Goal: Answer question/provide support: Share knowledge or assist other users

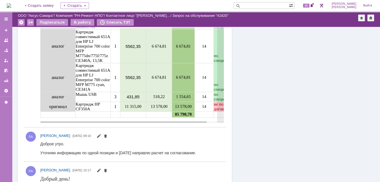
scroll to position [700, 0]
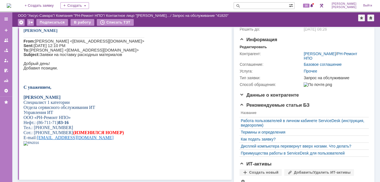
scroll to position [56, 0]
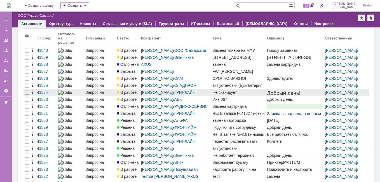
scroll to position [49, 0]
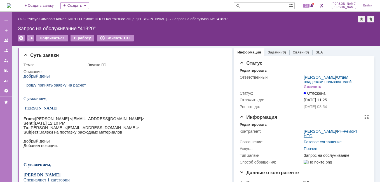
click at [311, 134] on link "РН-Ремонт НПО" at bounding box center [330, 133] width 53 height 9
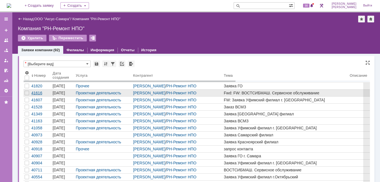
click at [36, 93] on div "41616" at bounding box center [40, 93] width 19 height 4
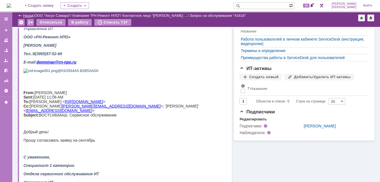
click at [31, 15] on link "Назад" at bounding box center [28, 15] width 10 height 4
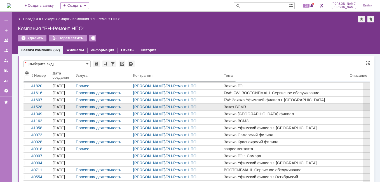
click at [39, 106] on div "41528" at bounding box center [40, 107] width 19 height 4
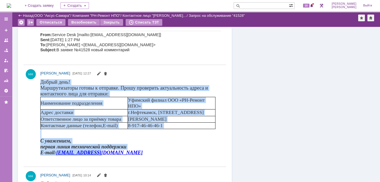
drag, startPoint x: 41, startPoint y: 82, endPoint x: 169, endPoint y: 153, distance: 146.9
click at [169, 153] on body "Добрый день! Маршрутизаторы готовы к отправке. Прошу проверить актуальность адр…" at bounding box center [130, 119] width 181 height 81
copy body "Добрый день! Маршрутизаторы готовы к отправке. Прошу проверить актуальность адр…"
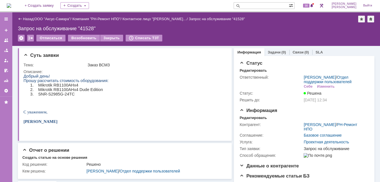
click at [267, 4] on input "text" at bounding box center [261, 5] width 55 height 7
type input "41616"
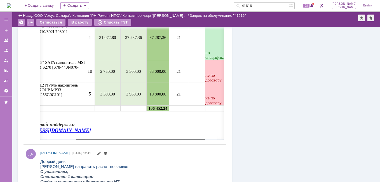
scroll to position [0, 79]
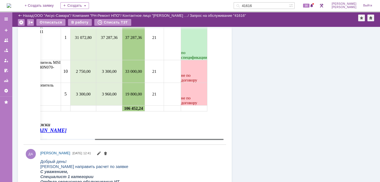
drag, startPoint x: 78, startPoint y: 295, endPoint x: 182, endPoint y: 148, distance: 180.0
click at [182, 148] on body "Идет загрузка, пожалуйста, подождите. На домашнюю + Создать заявку Создать 4161…" at bounding box center [190, 91] width 380 height 182
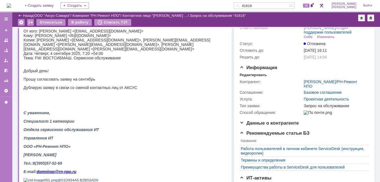
scroll to position [0, 0]
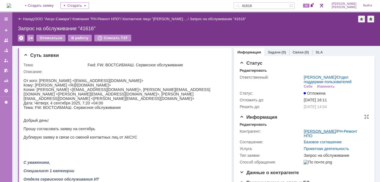
click at [321, 134] on link "[PERSON_NAME]" at bounding box center [320, 131] width 32 height 4
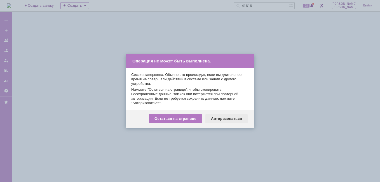
click at [211, 119] on div "Авторизоваться" at bounding box center [227, 118] width 42 height 9
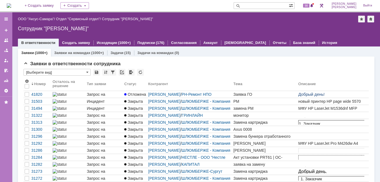
click at [267, 8] on input "text" at bounding box center [261, 5] width 55 height 7
type input "41607"
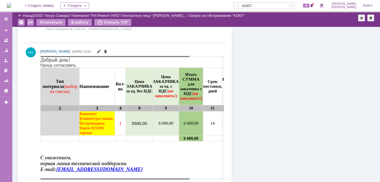
drag, startPoint x: 119, startPoint y: 178, endPoint x: 72, endPoint y: 116, distance: 78.2
click at [113, 174] on body "Идет загрузка, пожалуйста, подождите. На домашнюю + Создать заявку Создать 4160…" at bounding box center [190, 91] width 380 height 182
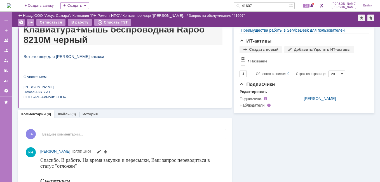
scroll to position [168, 0]
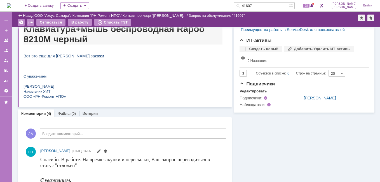
click at [67, 114] on link "Файлы" at bounding box center [64, 113] width 13 height 4
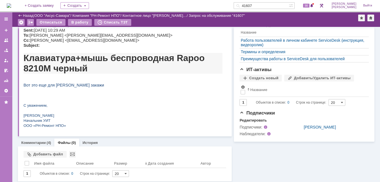
scroll to position [141, 0]
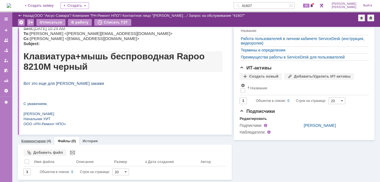
click at [39, 142] on link "Комментарии" at bounding box center [33, 141] width 25 height 4
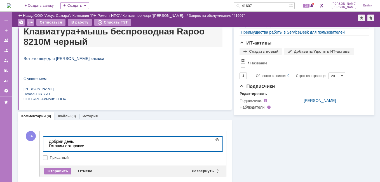
scroll to position [195, 0]
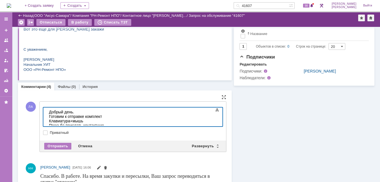
click at [105, 123] on div "​Просьба прислать контактную информацию ответственного лица, на" at bounding box center [89, 127] width 80 height 9
drag, startPoint x: 144, startPoint y: 120, endPoint x: 120, endPoint y: 121, distance: 24.4
click at [120, 123] on div "Просьба прислать контактные данные информацию ответственного лица, на" at bounding box center [89, 129] width 80 height 13
click at [129, 123] on div "Просьба прислать контактные данные ответственного лица, на" at bounding box center [89, 127] width 80 height 9
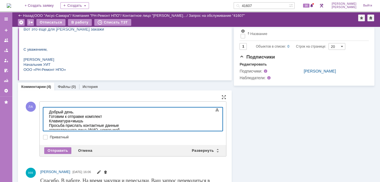
click at [82, 124] on div "Просьба прислать контактные данные ответственного лица (ФИО, номер моб телефона…" at bounding box center [89, 129] width 80 height 13
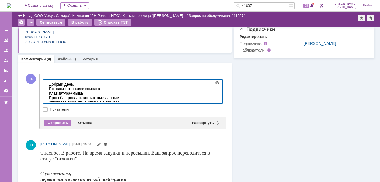
scroll to position [224, 0]
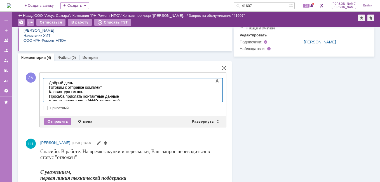
click at [129, 94] on div "Просьба прислать контактные данные ответственного лица (ФИО, номер моб телефона…" at bounding box center [89, 103] width 80 height 18
drag, startPoint x: 190, startPoint y: 97, endPoint x: 122, endPoint y: 96, distance: 68.1
click at [122, 96] on div "Просьба прислать контактные данные ответственного лица, который примет послыку …" at bounding box center [89, 105] width 80 height 22
click at [127, 96] on div "Просьба прислать контактные данные ответственного лица, который примет посылку …" at bounding box center [89, 103] width 80 height 18
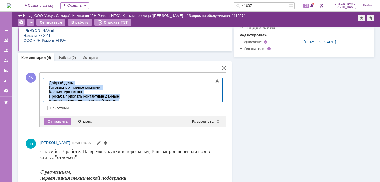
drag, startPoint x: 129, startPoint y: 97, endPoint x: 48, endPoint y: 82, distance: 81.6
click at [48, 82] on body "Добрый день. Готовим к отправке комплект Клавиатура+мышь Просьба прислать конта…" at bounding box center [89, 96] width 84 height 36
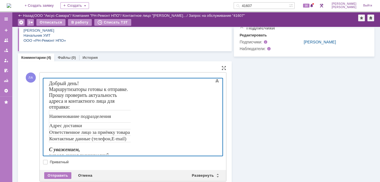
click at [136, 123] on p "Адрес доставки" at bounding box center [92, 126] width 87 height 6
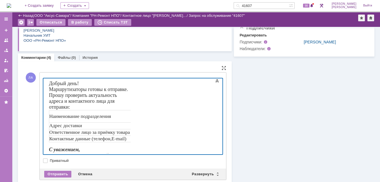
click at [171, 123] on span ", [STREET_ADDRESS]" at bounding box center [189, 125] width 48 height 5
drag, startPoint x: 87, startPoint y: 89, endPoint x: 51, endPoint y: 91, distance: 35.6
click at [50, 91] on font "Маршрутизаторы готовы к отправке. Прошу проверить актуальность адреса и контакт…" at bounding box center [88, 98] width 79 height 23
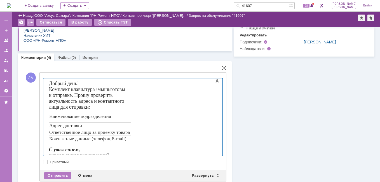
click at [125, 88] on font "Комплект клавиатура+мышь готовы к отправке. Прошу проверить актуальность адреса…" at bounding box center [87, 98] width 76 height 23
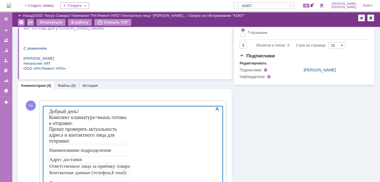
scroll to position [224, 0]
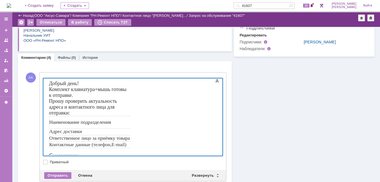
click at [64, 98] on font "Прошу проверить актуальность адреса и контактного лица для отправки:" at bounding box center [83, 106] width 68 height 17
click at [120, 98] on font "Просьба проверить актуальность адреса и контактного лица для отправки:" at bounding box center [84, 106] width 71 height 17
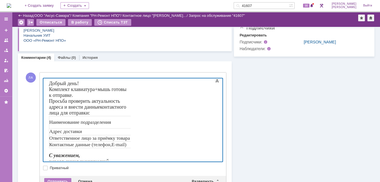
scroll to position [252, 0]
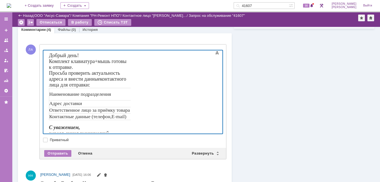
drag, startPoint x: 173, startPoint y: 106, endPoint x: 139, endPoint y: 99, distance: 34.8
click at [139, 99] on tbody "Наименование подразделения Уфимский филиал ООО «РН-Ремонт НПО» Адрес доставки г…" at bounding box center [136, 104] width 175 height 32
drag, startPoint x: 172, startPoint y: 104, endPoint x: 147, endPoint y: 110, distance: 25.6
click at [141, 114] on p "8-917-46-46-46-1" at bounding box center [180, 117] width 87 height 6
drag, startPoint x: 174, startPoint y: 106, endPoint x: 138, endPoint y: 105, distance: 35.9
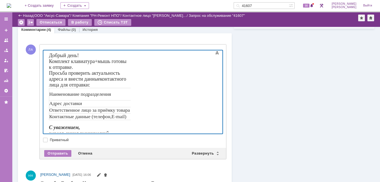
click at [138, 114] on p "8-917-46-46-46-1" at bounding box center [180, 117] width 87 height 6
drag, startPoint x: 257, startPoint y: 149, endPoint x: 188, endPoint y: 100, distance: 84.2
drag, startPoint x: 211, startPoint y: 97, endPoint x: 136, endPoint y: 96, distance: 75.6
click at [136, 107] on p "[PERSON_NAME]" at bounding box center [179, 110] width 87 height 6
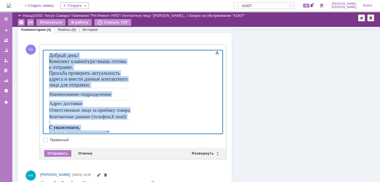
scroll to position [308, 0]
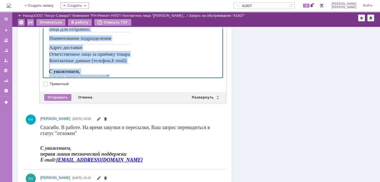
drag, startPoint x: 48, startPoint y: 0, endPoint x: 147, endPoint y: 97, distance: 139.0
click at [131, 97] on html "Добрый день! Комплект клавиатура+мышь готовы к отправке. Просьба проверить акту…" at bounding box center [89, 47] width 84 height 106
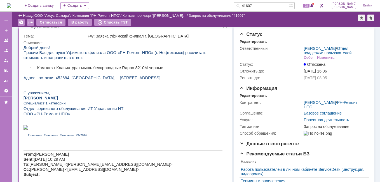
scroll to position [0, 0]
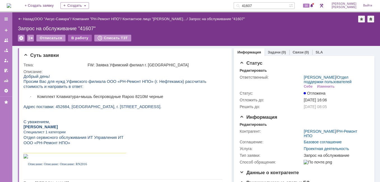
click at [77, 37] on div "В работу" at bounding box center [80, 38] width 24 height 7
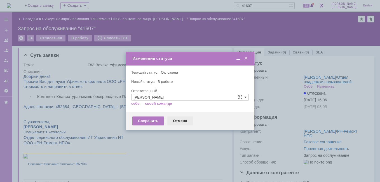
click at [178, 119] on div "Отмена" at bounding box center [179, 121] width 25 height 9
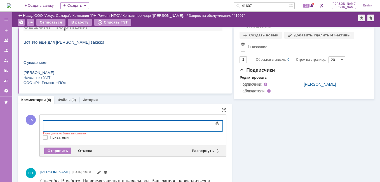
scroll to position [196, 0]
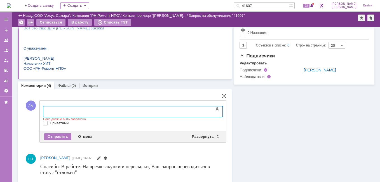
click at [52, 108] on body at bounding box center [89, 111] width 84 height 10
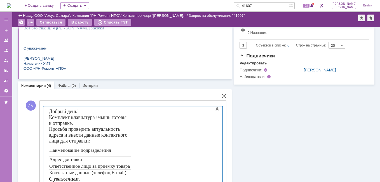
click at [117, 157] on p "Адрес доставки" at bounding box center [92, 160] width 87 height 6
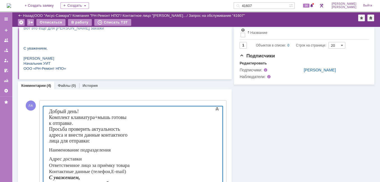
click at [103, 129] on body "Добрый день! Комплект клавиатура+мышь готовы к отправке. Просьба проверить акту…" at bounding box center [89, 156] width 84 height 101
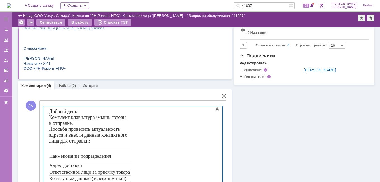
click at [76, 110] on span "Добрый день! Комплект клавиатура+мышь готовы к отправке." at bounding box center [88, 117] width 78 height 17
click at [82, 112] on body "Добрый день! Комплект клавиатура+мышь готовы к отправке. Просьба проверить акту…" at bounding box center [89, 159] width 84 height 107
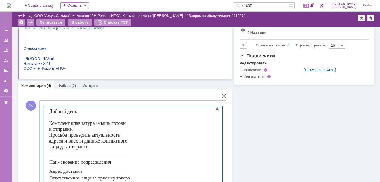
click at [127, 123] on font "Комплект клавиатура+мышь готовы к отправке." at bounding box center [88, 125] width 78 height 11
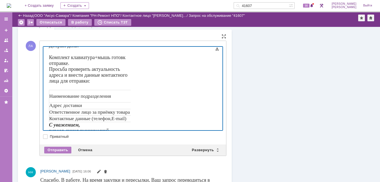
scroll to position [224, 0]
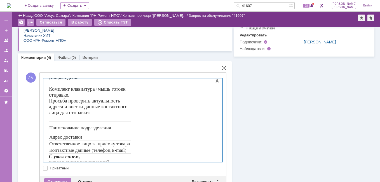
click at [88, 101] on font "Просьба проверить актуальность адреса и внести данные контактного лица для отпр…" at bounding box center [88, 106] width 78 height 17
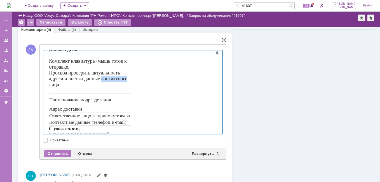
drag, startPoint x: 174, startPoint y: 66, endPoint x: 201, endPoint y: 67, distance: 27.8
click at [131, 67] on body "Добрый день! Комплект клавиатура+мышь готов к отправке. Просьба проверить актуа…" at bounding box center [89, 100] width 84 height 113
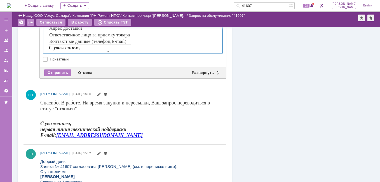
scroll to position [364, 0]
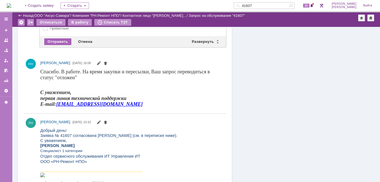
click at [63, 41] on div "Отправить" at bounding box center [57, 41] width 27 height 7
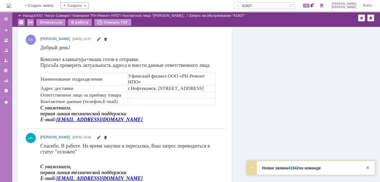
scroll to position [224, 0]
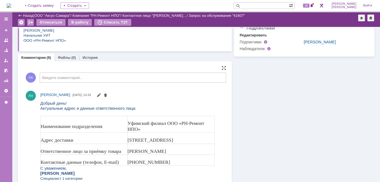
scroll to position [252, 0]
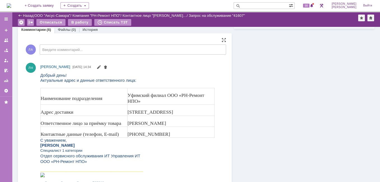
drag, startPoint x: 42, startPoint y: 97, endPoint x: 169, endPoint y: 135, distance: 132.9
click at [169, 135] on tbody "Наименование подразделения Уфимский филиал ООО «РН-Ремонт НПО» Адрес доставки […" at bounding box center [128, 113] width 174 height 50
copy tbody "Наименование подразделения Уфимский филиал ООО «РН-Ремонт НПО» Адрес доставки […"
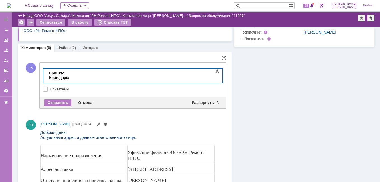
scroll to position [224, 0]
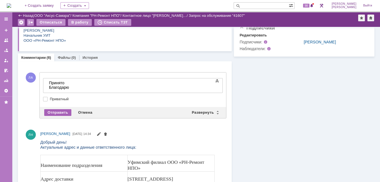
click at [60, 110] on div "Отправить" at bounding box center [57, 112] width 27 height 7
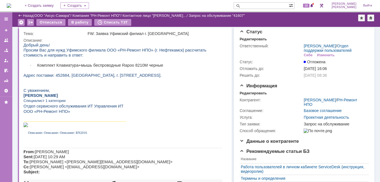
scroll to position [0, 0]
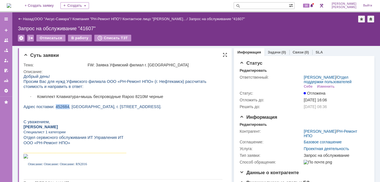
drag, startPoint x: 53, startPoint y: 107, endPoint x: 65, endPoint y: 106, distance: 12.2
click at [65, 106] on span "Адрес поставки: 452684, [GEOGRAPHIC_DATA], г. [STREET_ADDRESS]." at bounding box center [93, 106] width 138 height 4
copy span "452684"
click at [49, 19] on link "ООО "Аксус-Самара"" at bounding box center [52, 19] width 36 height 4
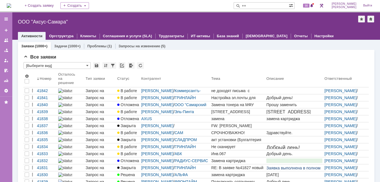
type input "++"
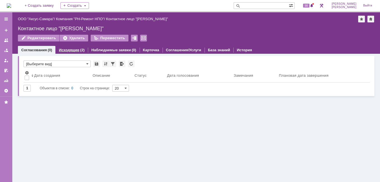
click at [80, 49] on div "(2)" at bounding box center [82, 50] width 4 height 4
click at [101, 20] on link "Компания "РН-Ремонт НПО"" at bounding box center [80, 19] width 48 height 4
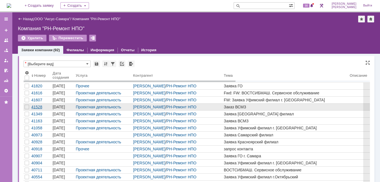
click at [40, 106] on div "41528" at bounding box center [40, 107] width 19 height 4
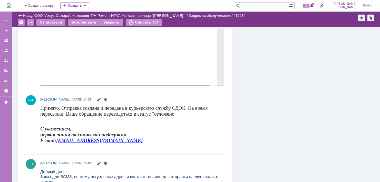
scroll to position [448, 0]
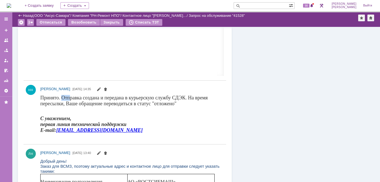
drag, startPoint x: 62, startPoint y: 97, endPoint x: 70, endPoint y: 100, distance: 8.7
click at [70, 100] on span "Принято. Отправка создана и передана в курьерскую службу СДЭК. На время пересыл…" at bounding box center [123, 100] width 167 height 11
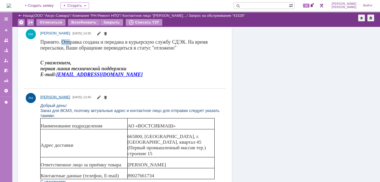
scroll to position [504, 0]
